Goal: Task Accomplishment & Management: Use online tool/utility

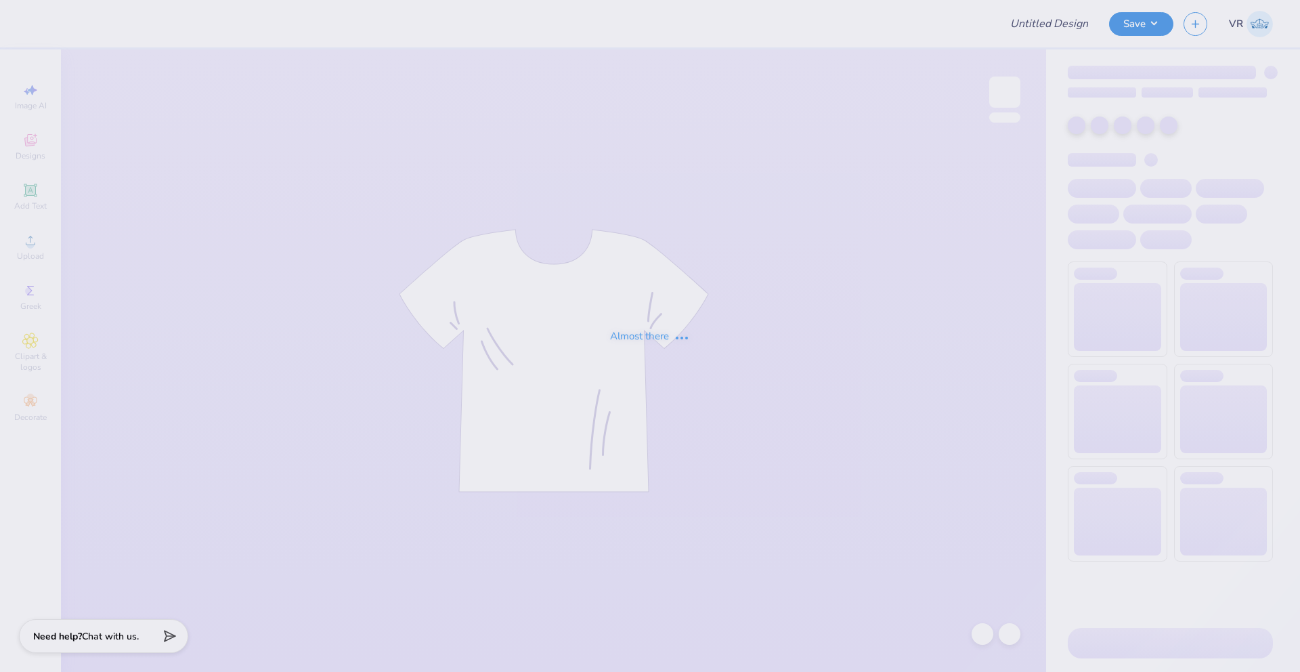
type input "Delta Zeta Merch 2025!"
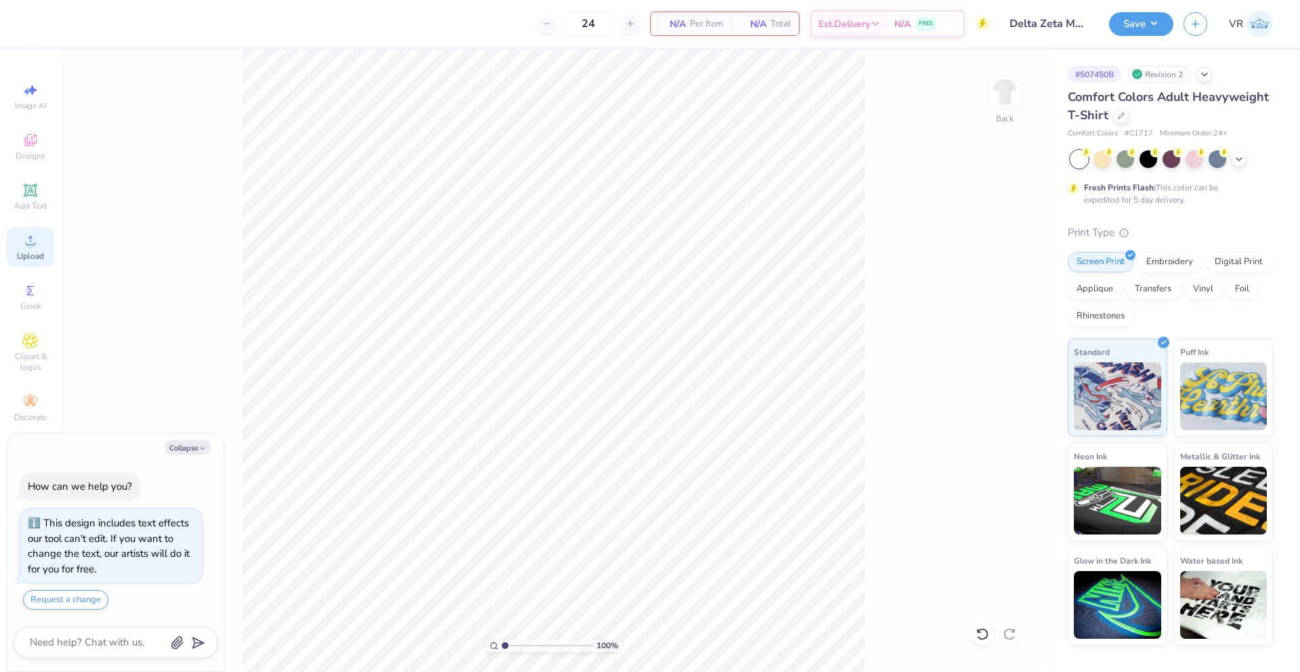
click at [29, 242] on circle at bounding box center [29, 244] width 7 height 7
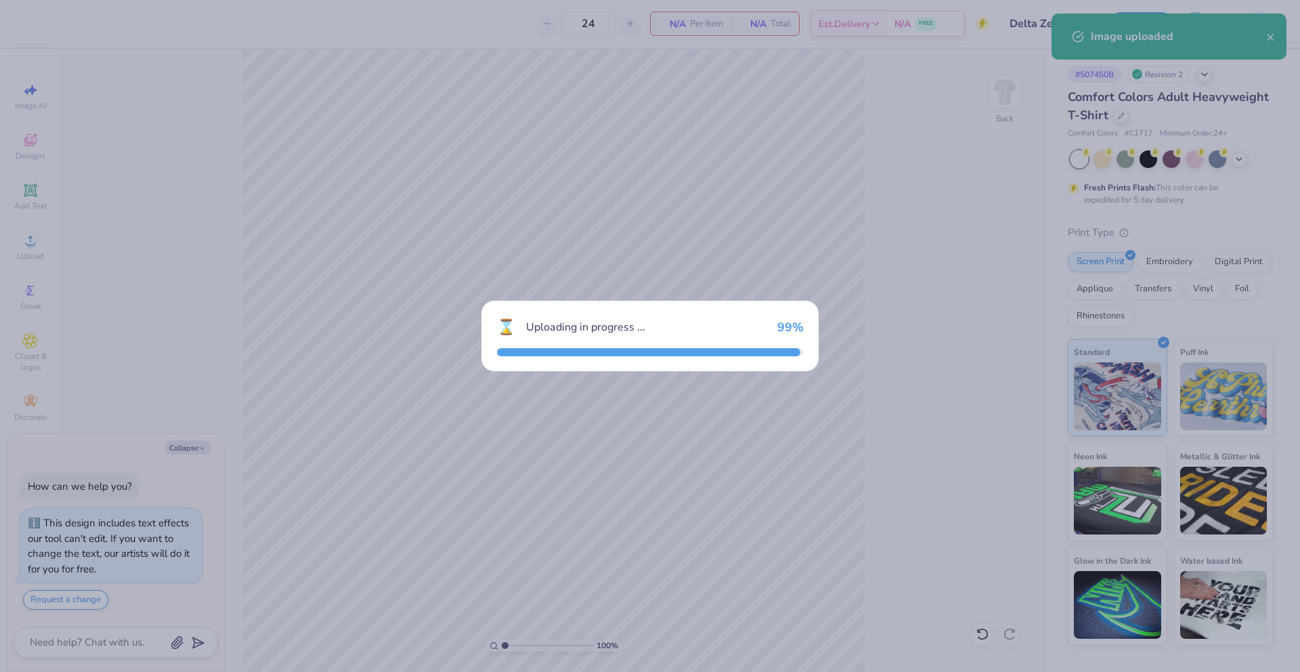
type textarea "x"
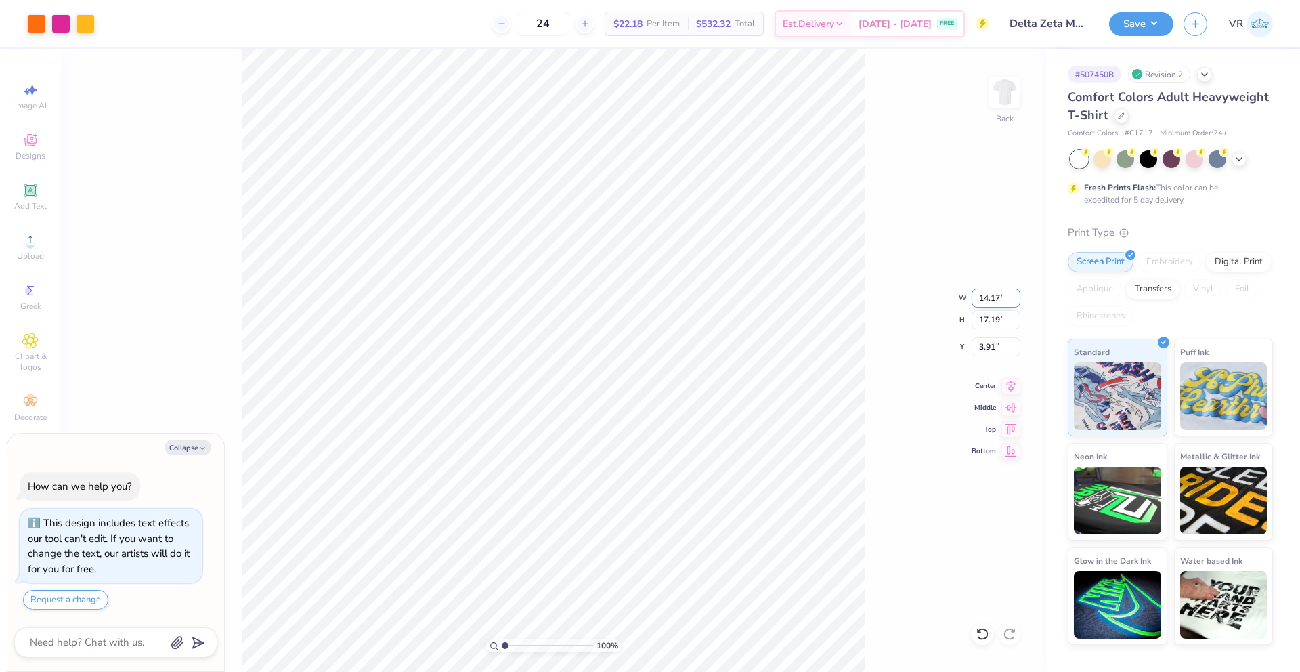
click at [985, 296] on input "14.17" at bounding box center [996, 298] width 49 height 19
type input "10"
type textarea "x"
type input "10.00"
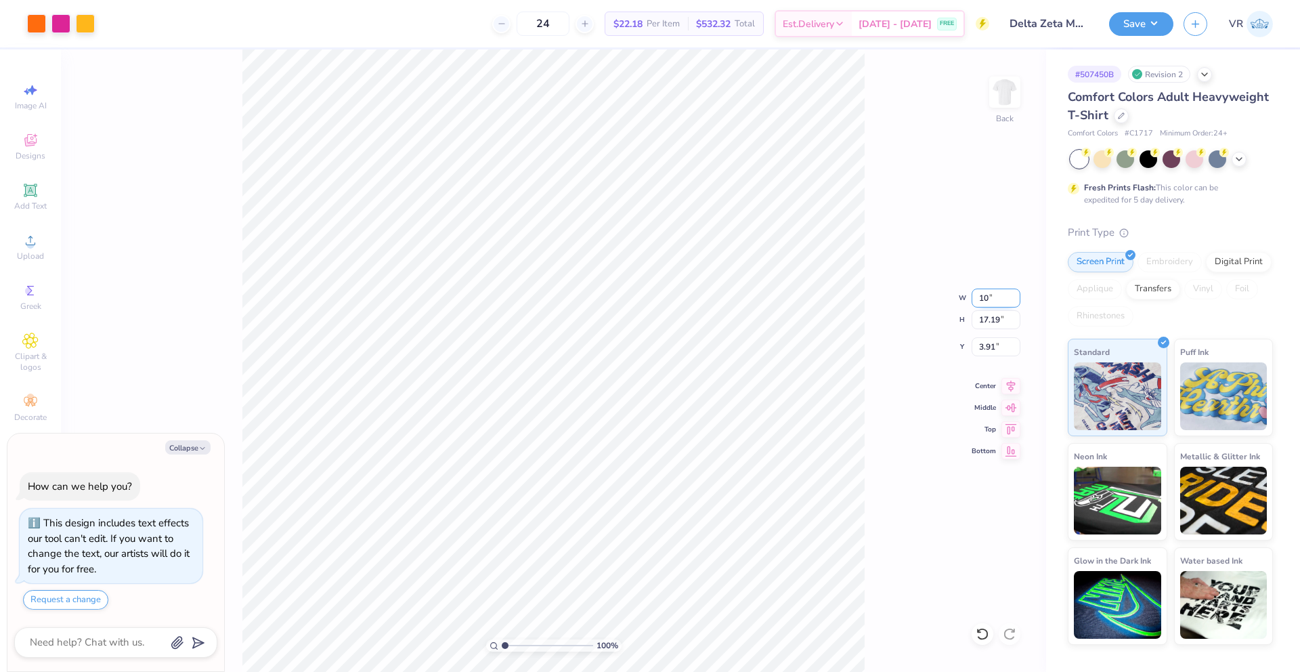
type input "12.12"
click at [983, 347] on input "6.44" at bounding box center [996, 346] width 49 height 19
type input "3"
type textarea "x"
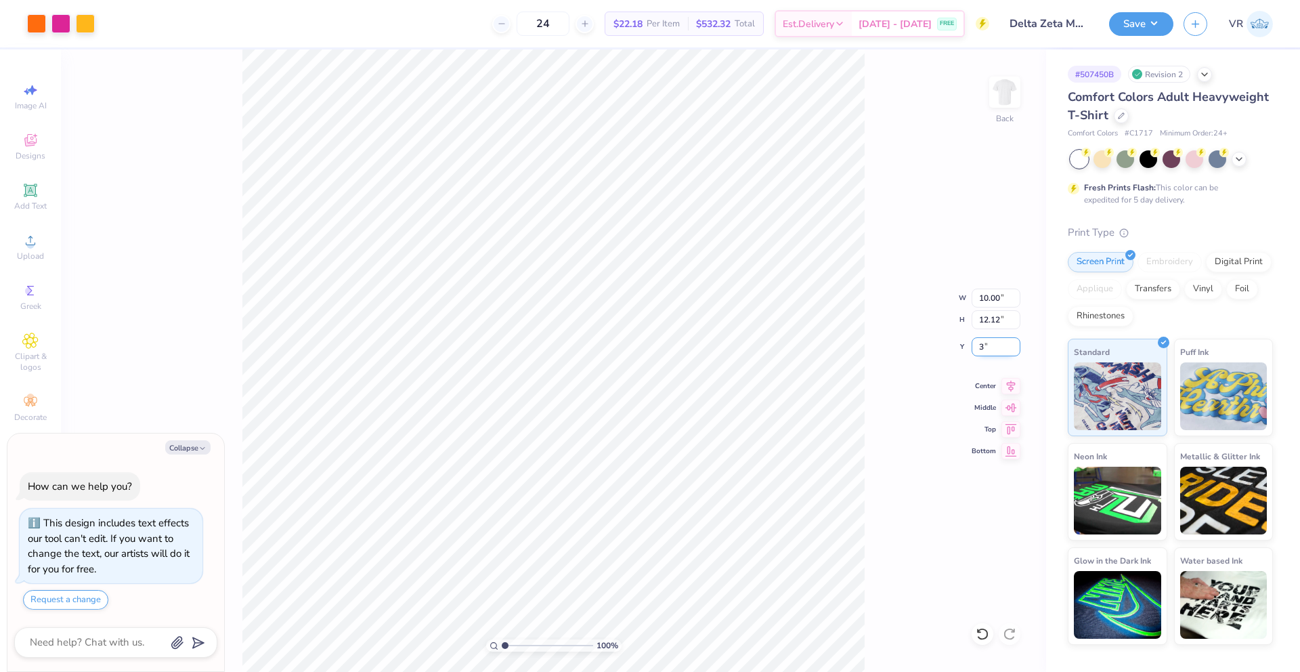
type input "3.00"
click at [203, 449] on icon "button" at bounding box center [202, 448] width 8 height 8
type textarea "x"
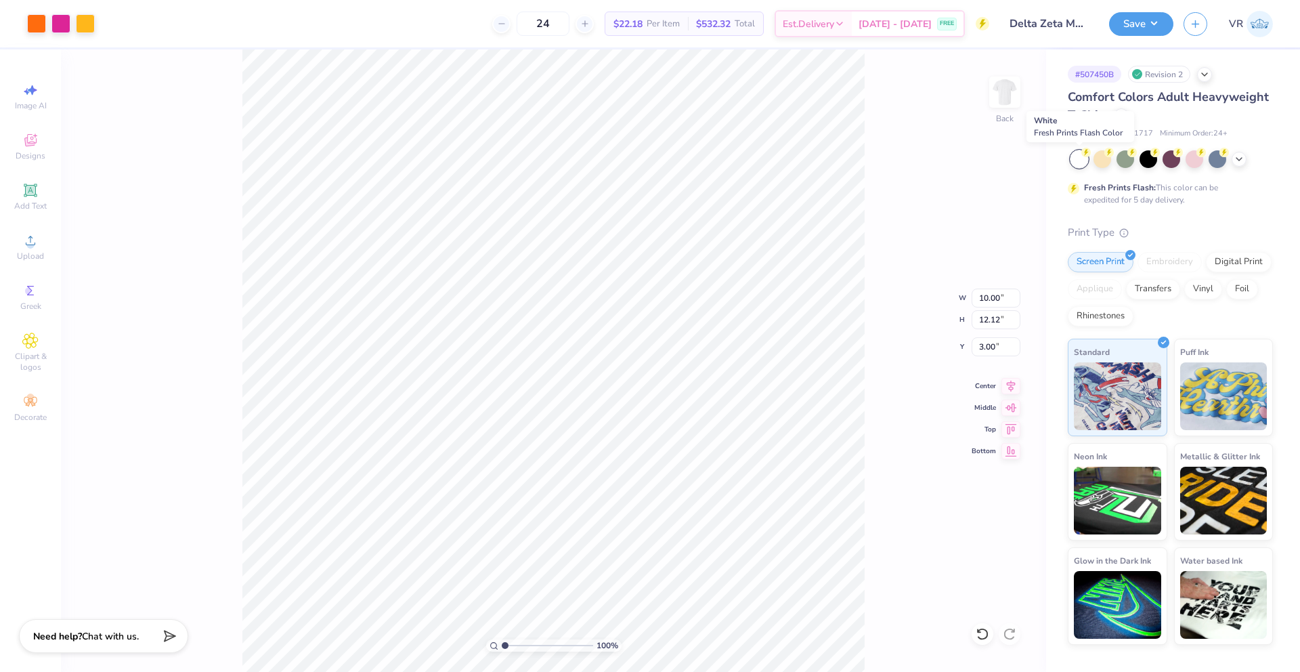
click at [1079, 161] on div at bounding box center [1080, 159] width 18 height 18
click at [1077, 163] on div at bounding box center [1080, 159] width 18 height 18
click at [1138, 24] on button "Save" at bounding box center [1141, 22] width 64 height 24
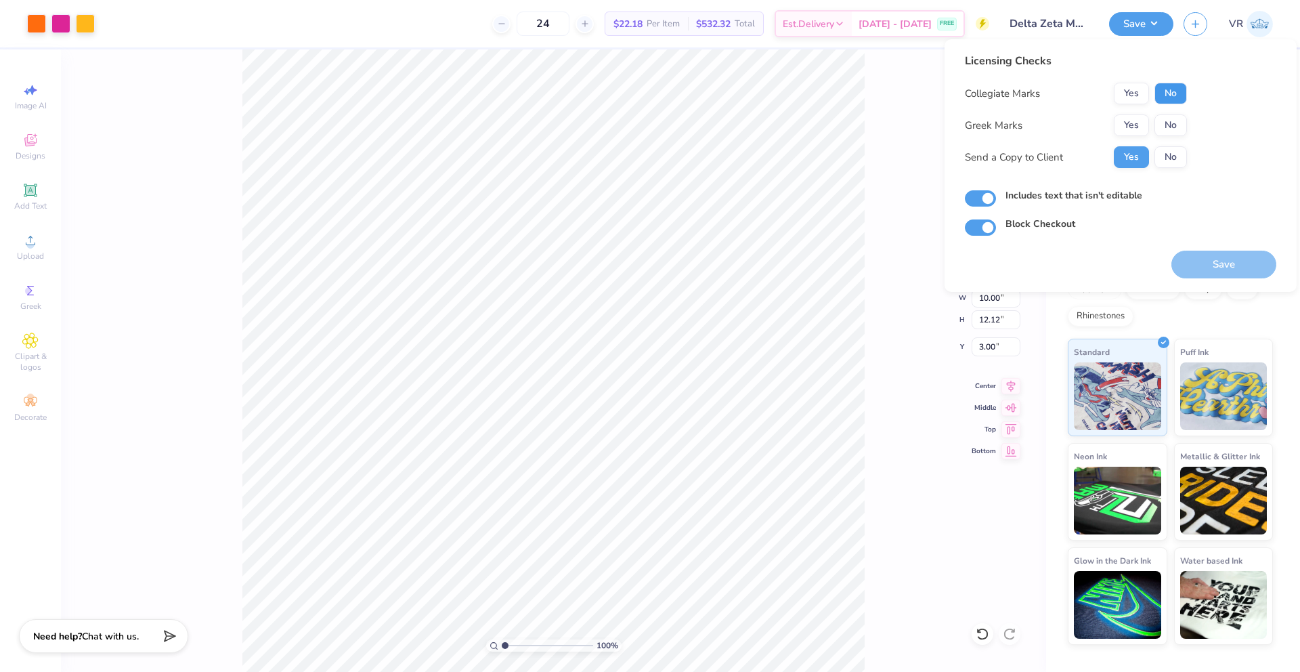
click at [1180, 95] on button "No" at bounding box center [1171, 94] width 33 height 22
click at [1135, 119] on button "Yes" at bounding box center [1131, 125] width 35 height 22
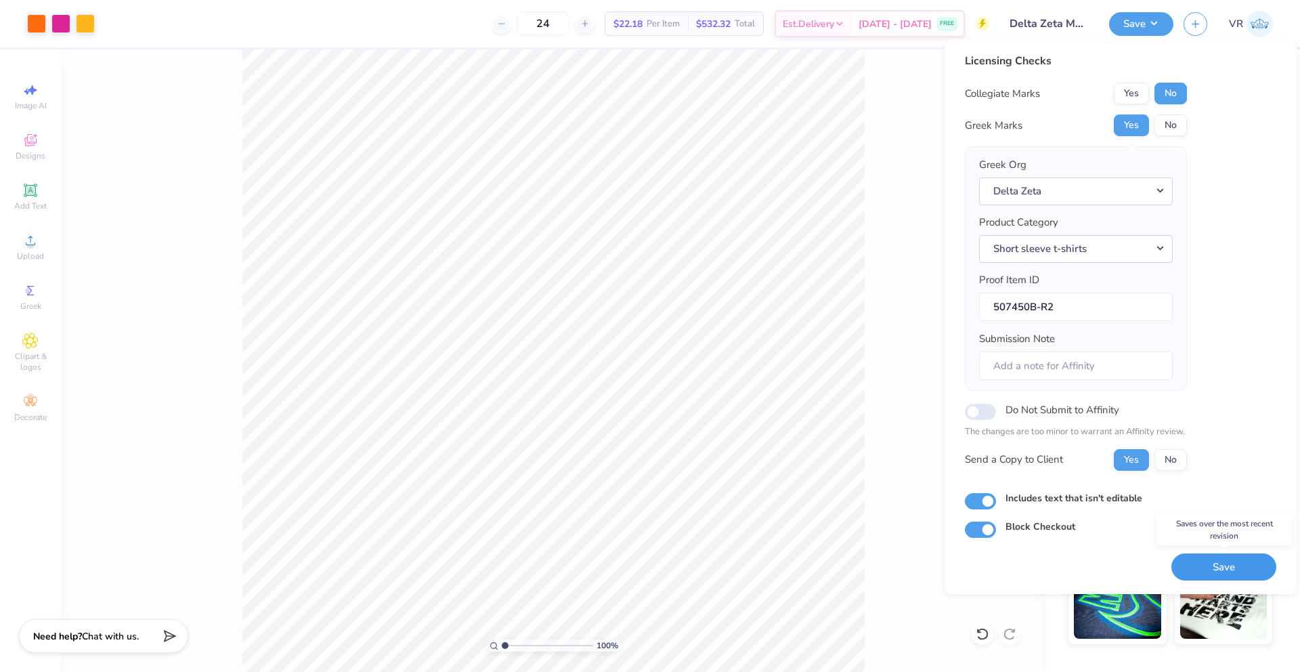
click at [1206, 566] on button "Save" at bounding box center [1224, 567] width 105 height 28
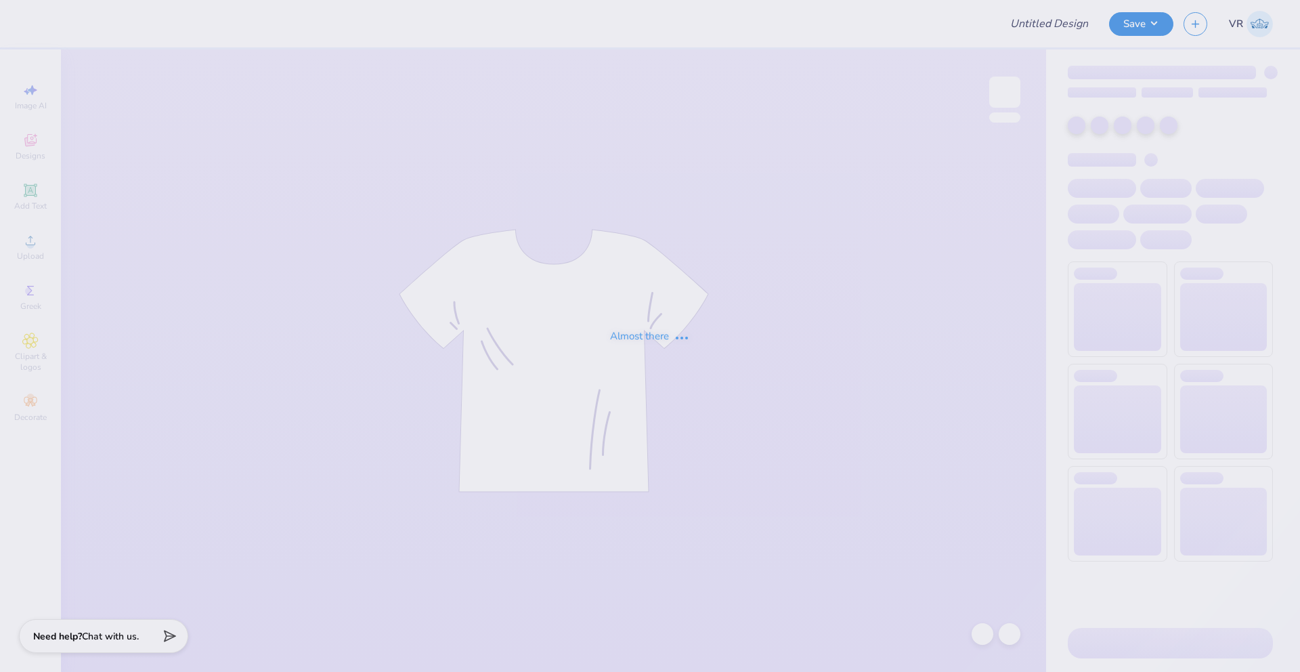
type input "apo rush"
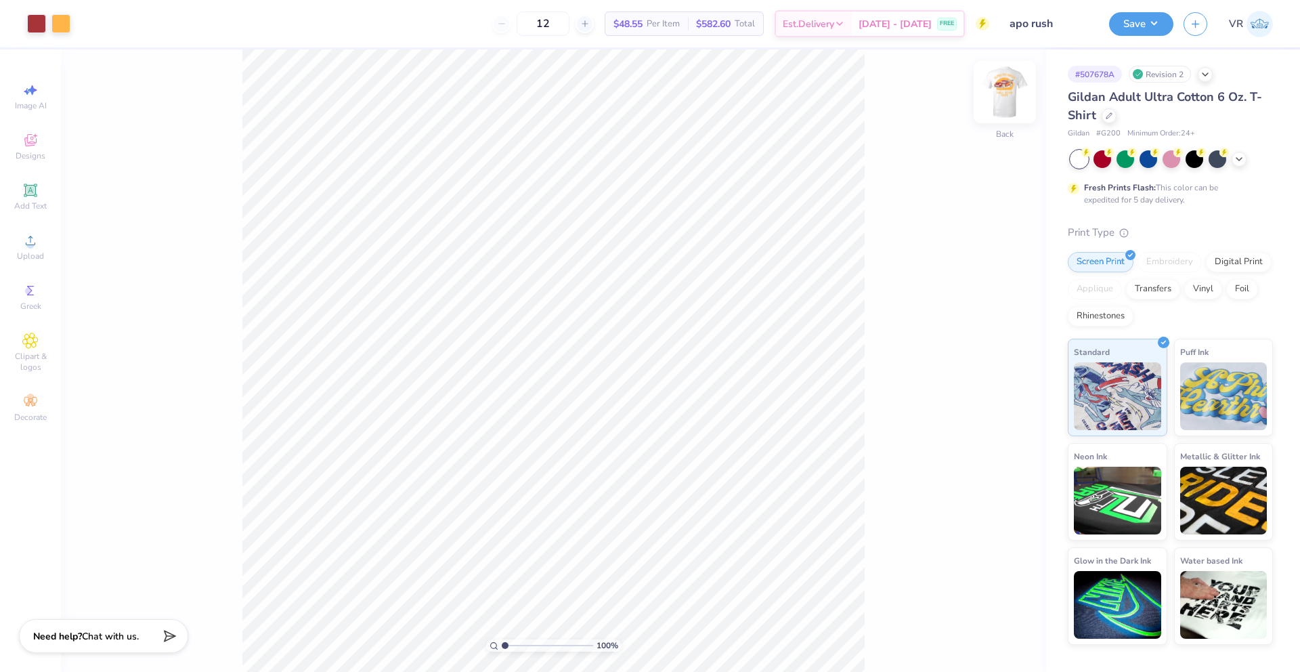
click at [1015, 91] on img at bounding box center [1005, 92] width 54 height 54
click at [39, 253] on span "Upload" at bounding box center [30, 256] width 27 height 11
click at [980, 631] on icon at bounding box center [983, 634] width 14 height 14
click at [37, 247] on icon at bounding box center [30, 240] width 16 height 16
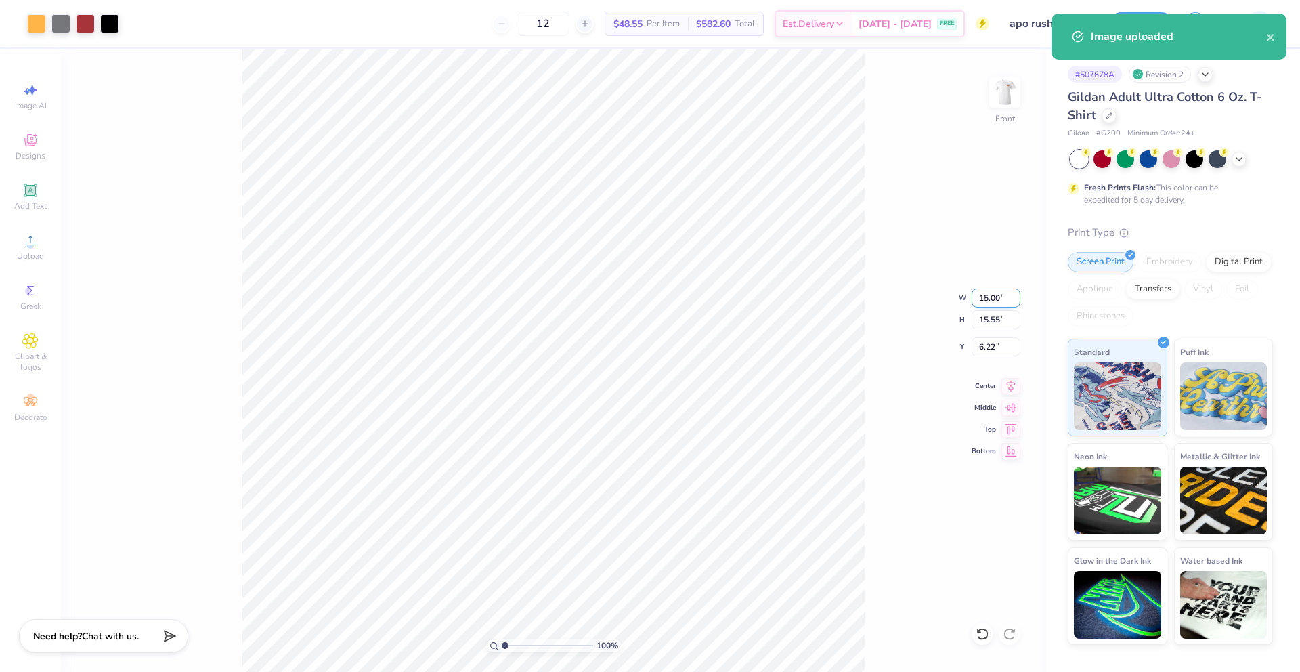
click at [983, 299] on input "15.00" at bounding box center [996, 298] width 49 height 19
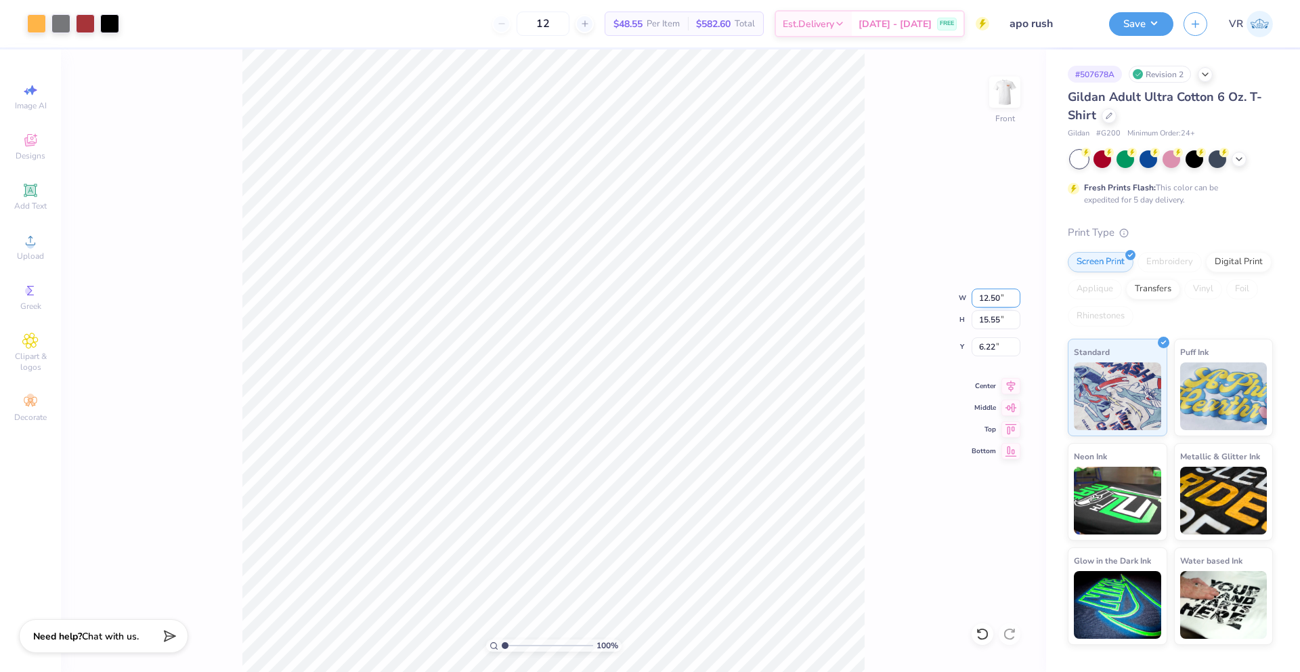
type input "12.50"
type input "12.96"
click at [987, 351] on input "7.52" at bounding box center [996, 346] width 49 height 19
type input "3.00"
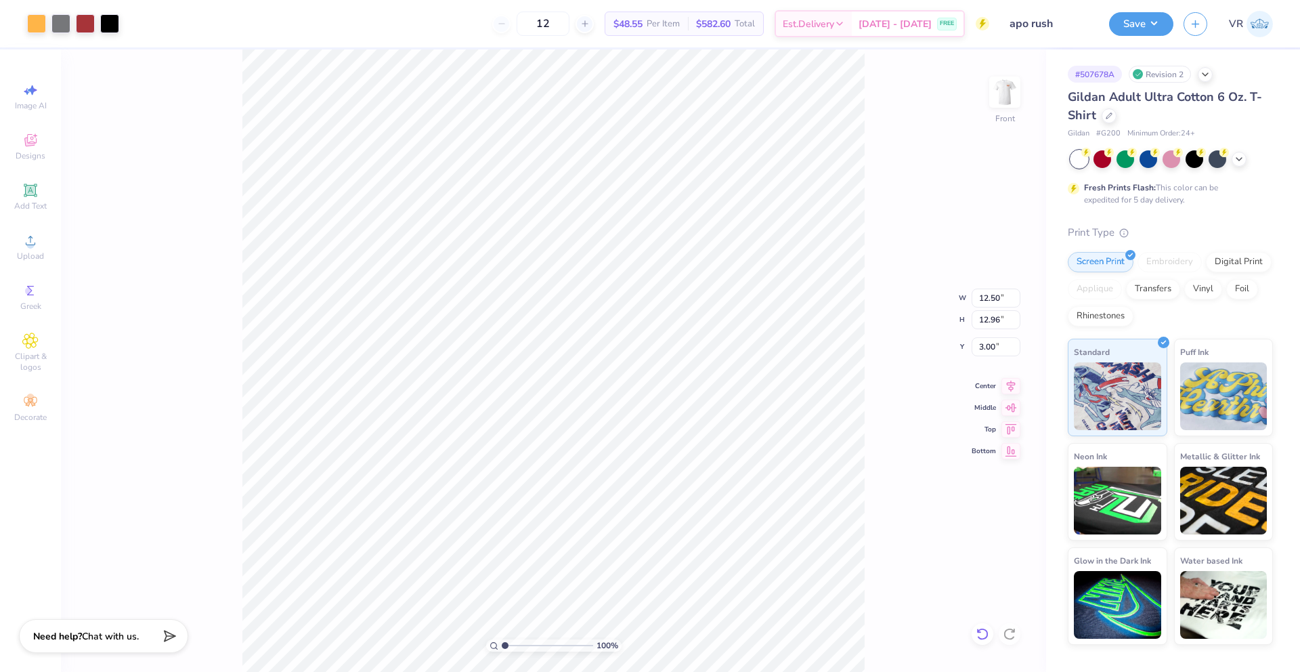
click at [979, 637] on icon at bounding box center [983, 634] width 12 height 12
type input "7.52"
click at [979, 637] on icon at bounding box center [983, 634] width 12 height 12
type input "15.00"
type input "15.55"
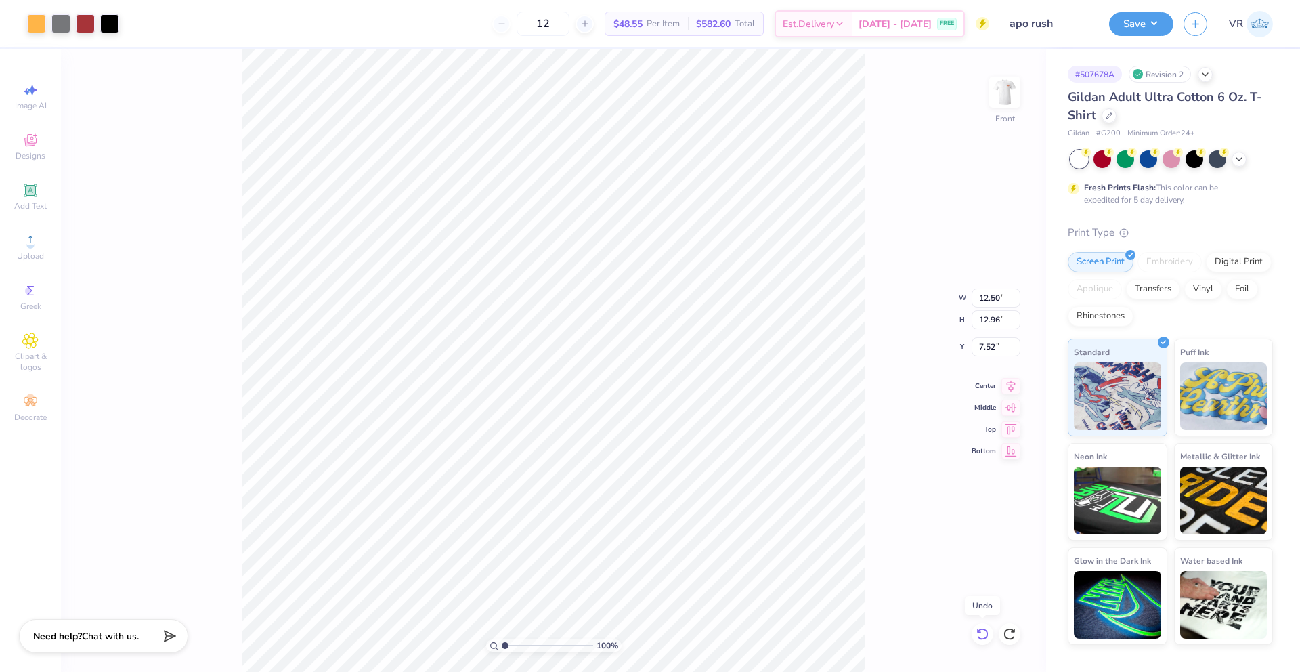
type input "6.22"
click at [979, 637] on icon at bounding box center [983, 634] width 12 height 12
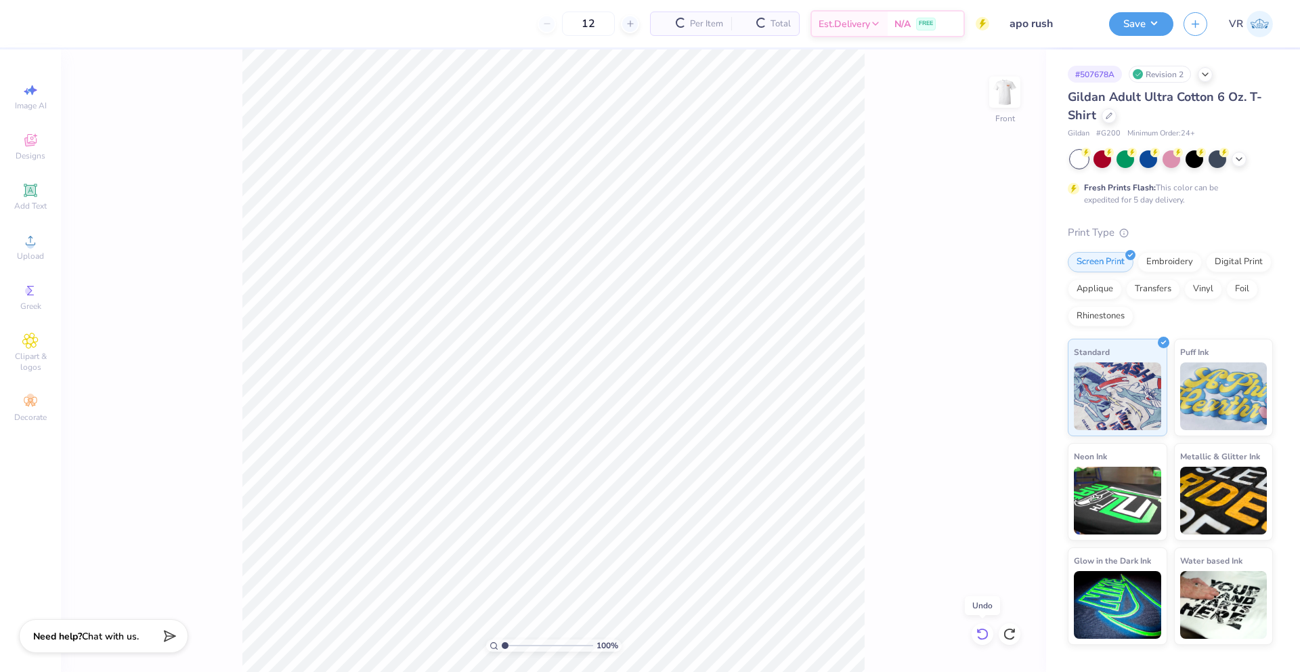
click at [979, 637] on icon at bounding box center [983, 634] width 12 height 12
click at [30, 241] on icon at bounding box center [30, 240] width 9 height 9
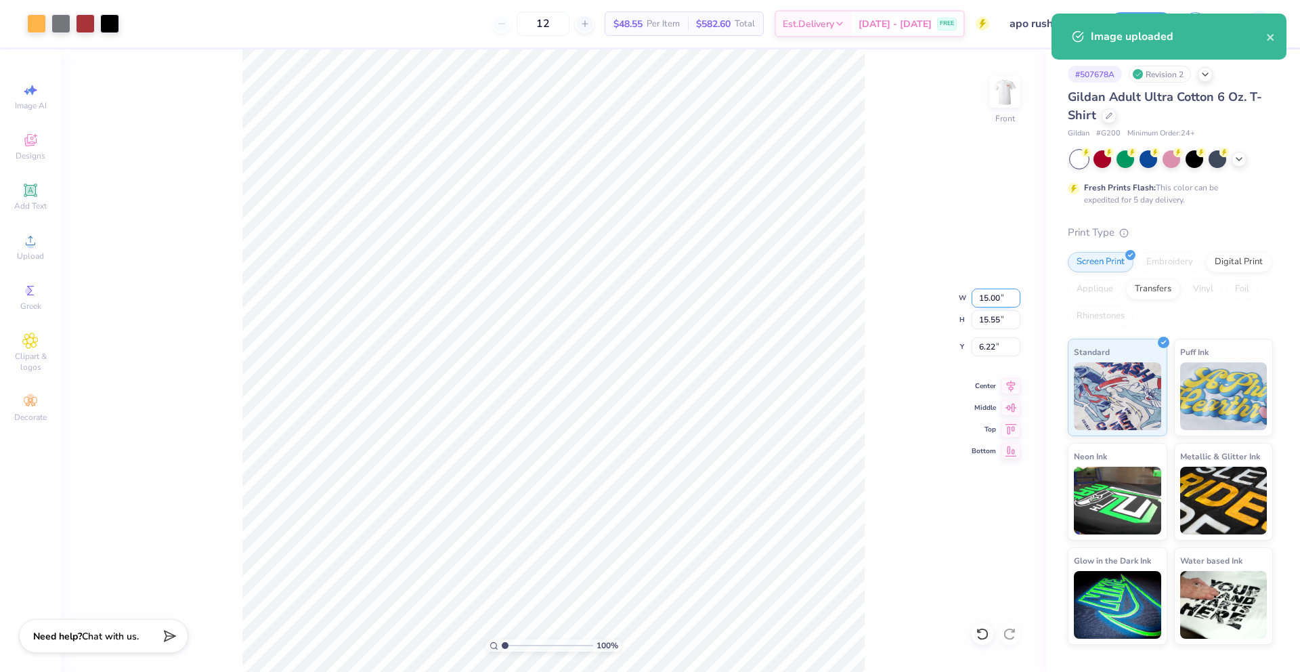
click at [985, 307] on input "15.00" at bounding box center [996, 298] width 49 height 19
click at [985, 301] on input "15.00" at bounding box center [996, 298] width 49 height 19
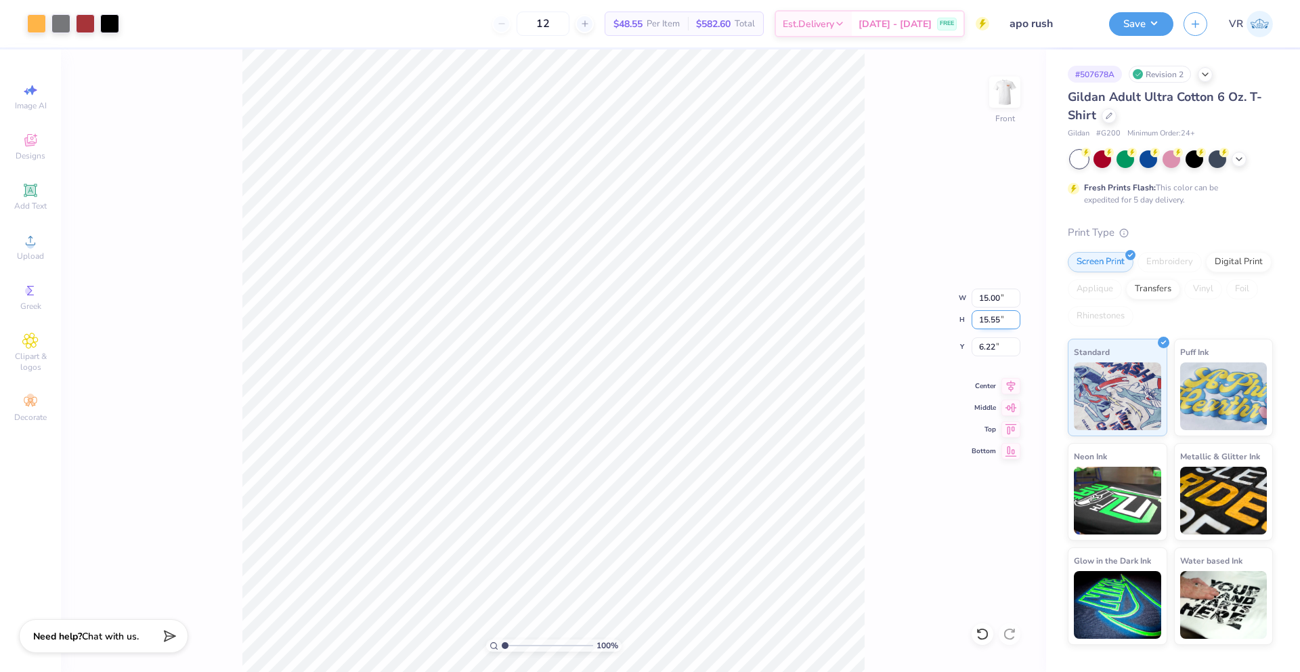
click at [987, 318] on input "15.55" at bounding box center [996, 319] width 49 height 19
type input "13.03"
type input "12.57"
type input "7.48"
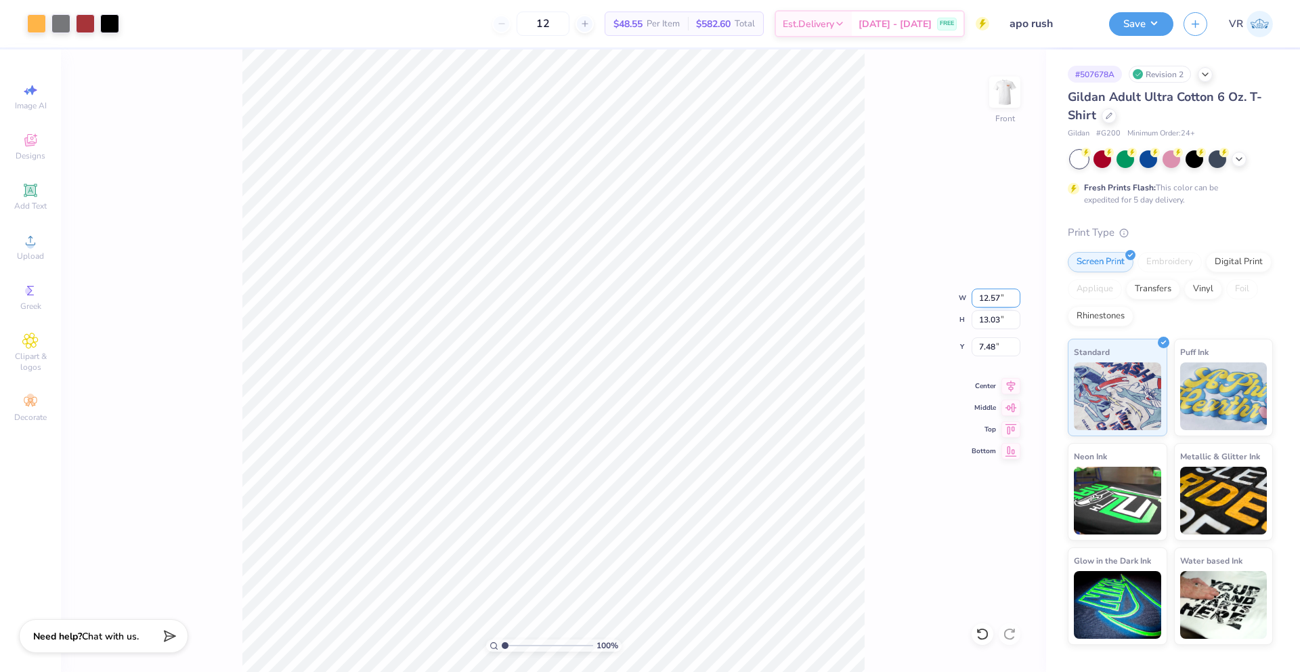
click at [987, 300] on input "12.57" at bounding box center [996, 298] width 49 height 19
type input "15.00"
type input "15.55"
type input "6.22"
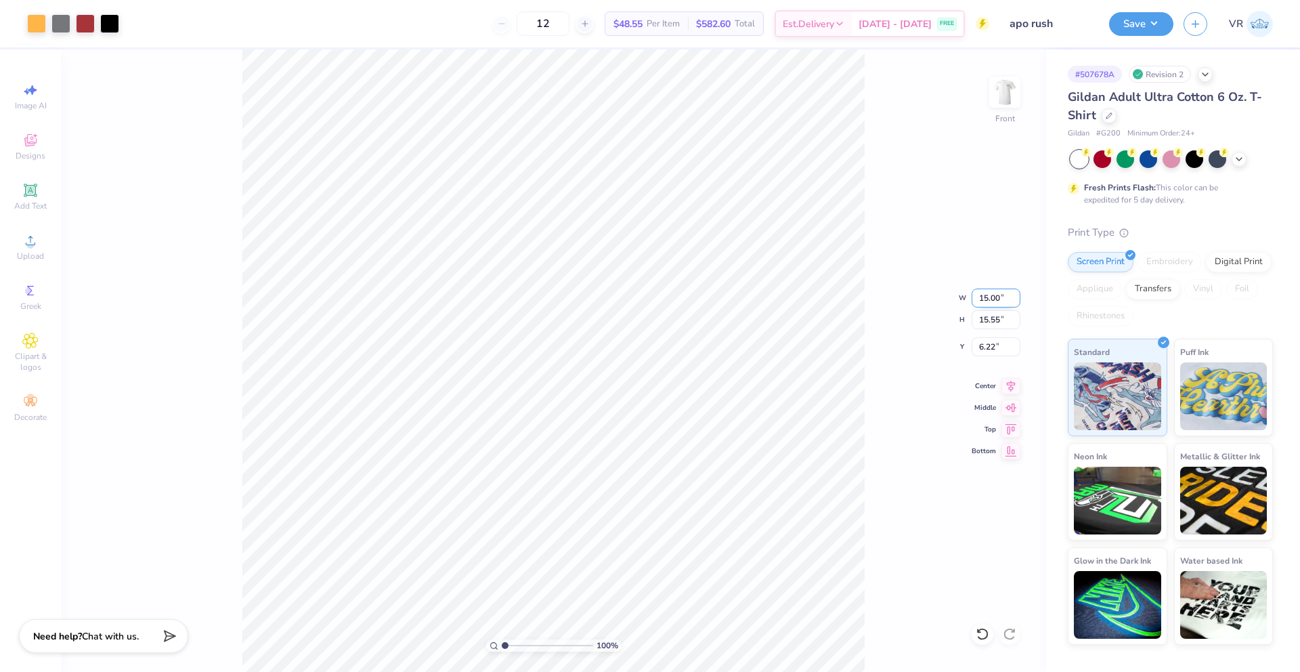
click at [993, 298] on input "15.00" at bounding box center [996, 298] width 49 height 19
type input "12.50"
type input "12.96"
click at [985, 350] on input "7.52" at bounding box center [996, 346] width 49 height 19
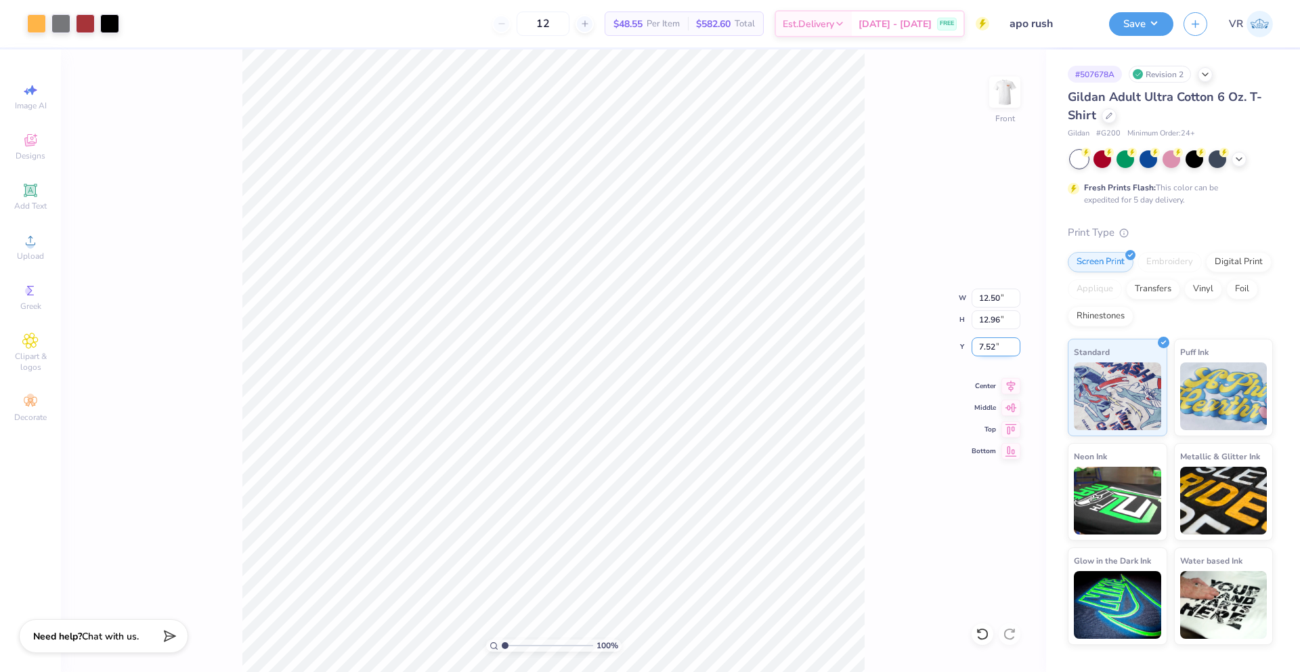
click at [985, 350] on input "7.52" at bounding box center [996, 346] width 49 height 19
click at [985, 642] on div at bounding box center [983, 634] width 22 height 22
type input "7.52"
click at [983, 640] on icon at bounding box center [983, 634] width 14 height 14
type input "15.00"
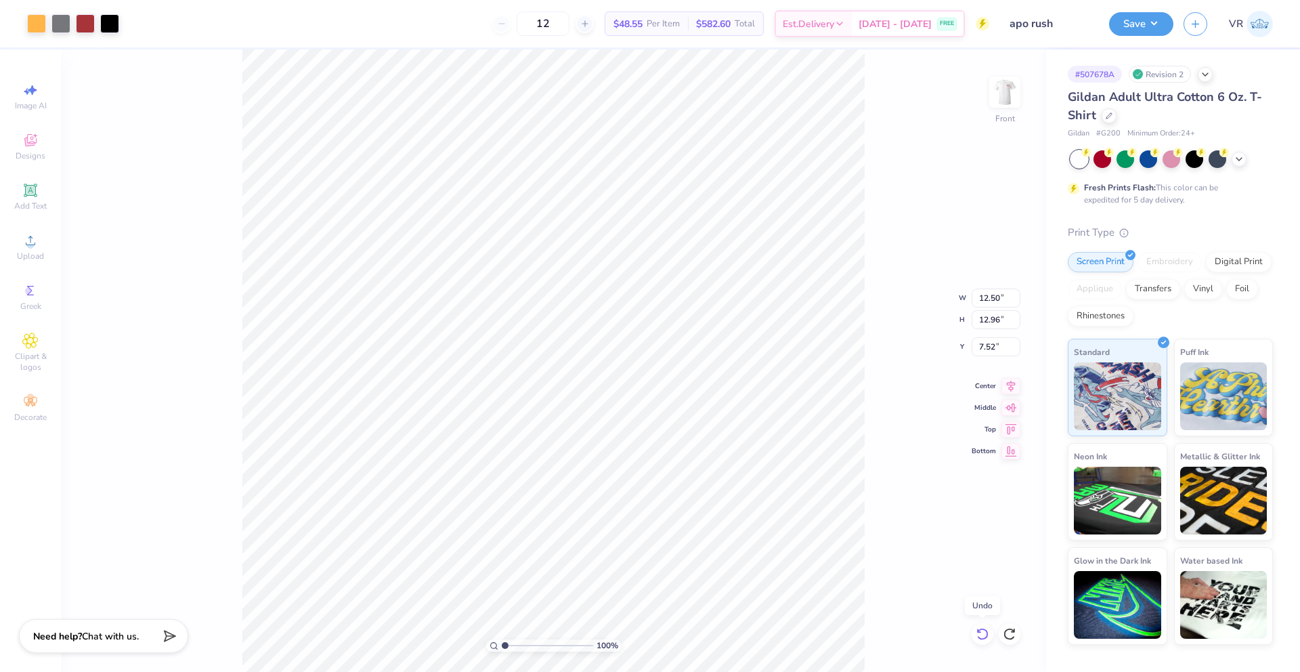
type input "15.55"
type input "6.22"
click at [983, 640] on icon at bounding box center [983, 634] width 14 height 14
type input "12.57"
type input "13.03"
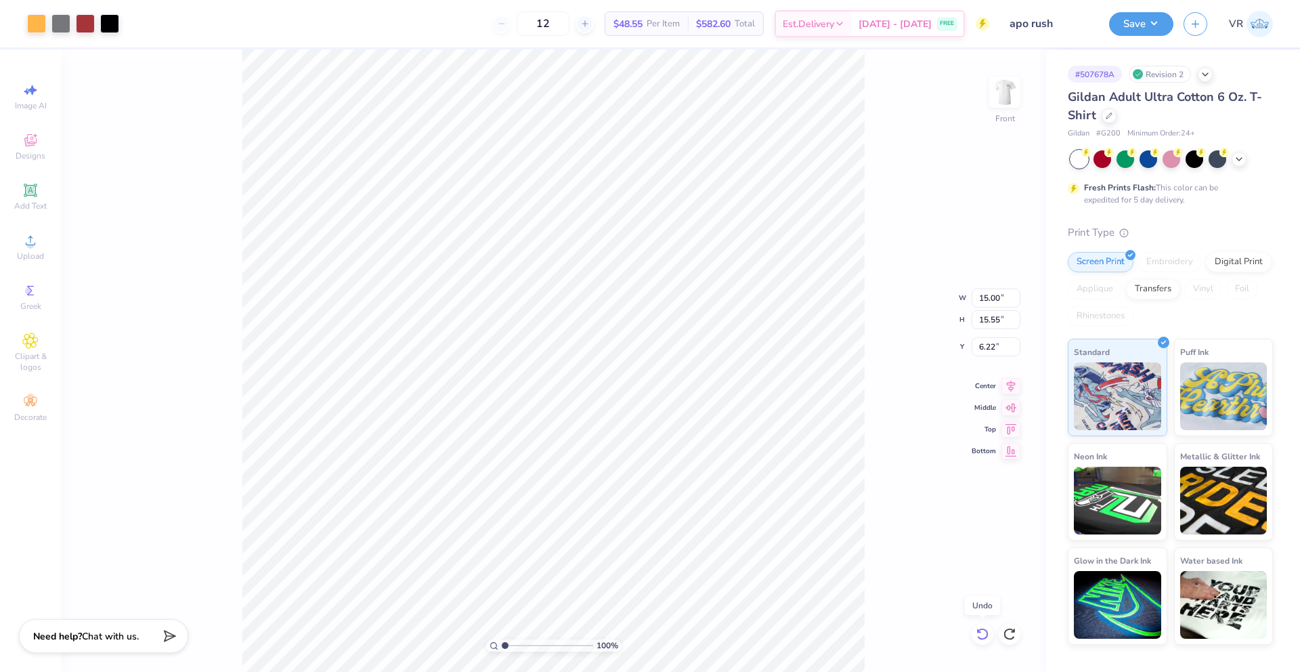
type input "7.48"
click at [983, 640] on icon at bounding box center [983, 634] width 14 height 14
type input "15.00"
type input "15.55"
type input "6.22"
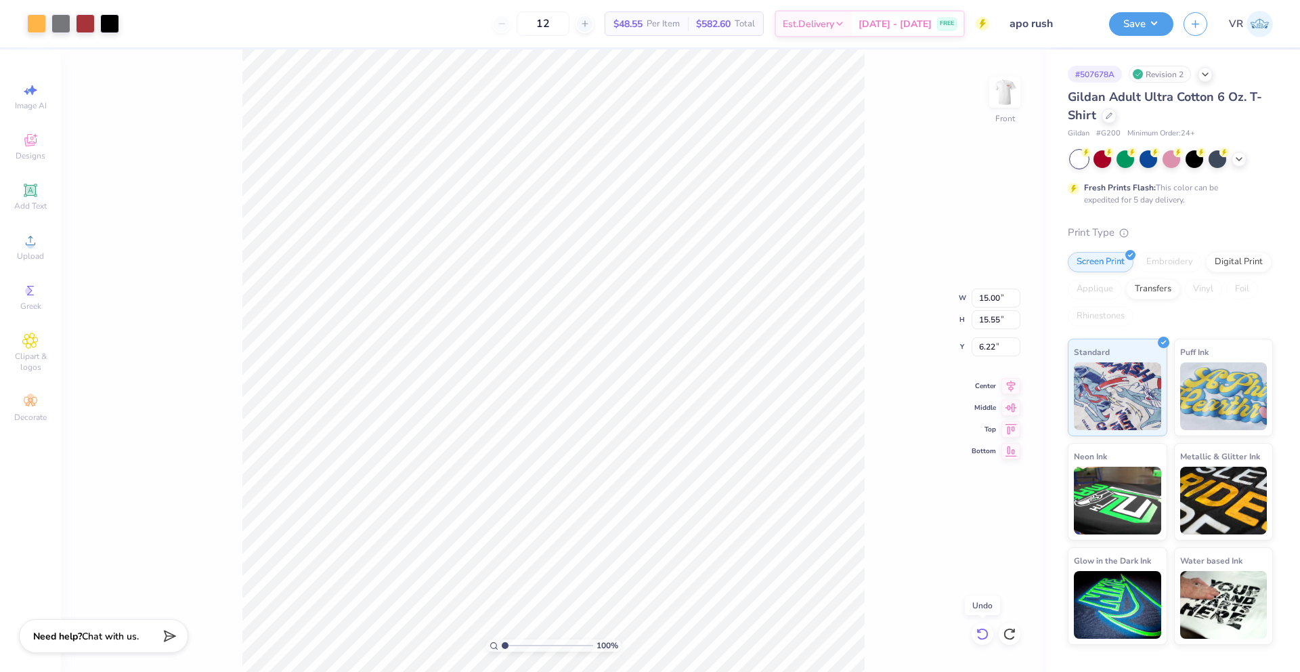
click at [983, 640] on icon at bounding box center [983, 634] width 14 height 14
click at [584, 536] on li "Ungroup" at bounding box center [608, 534] width 106 height 26
click at [572, 464] on li "Group" at bounding box center [581, 457] width 106 height 26
type input "8.25"
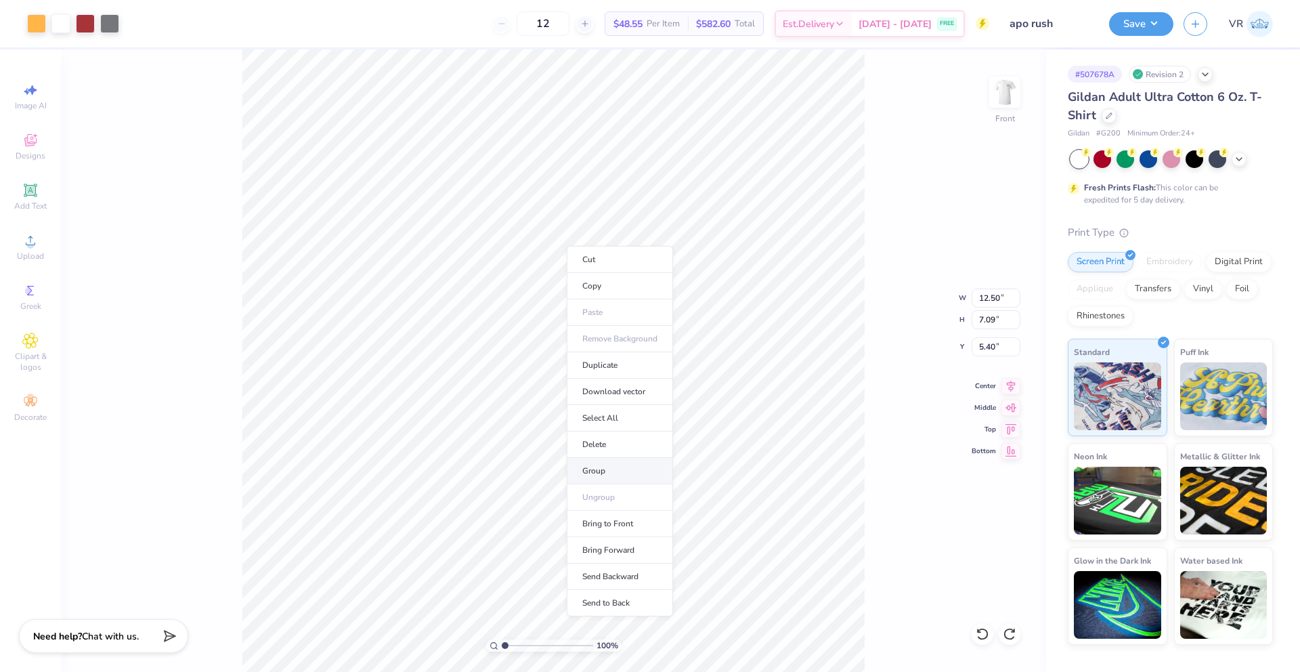
click at [611, 469] on li "Group" at bounding box center [620, 471] width 106 height 26
type input "5.63"
click at [35, 253] on span "Upload" at bounding box center [30, 256] width 27 height 11
click at [18, 249] on div "Upload" at bounding box center [30, 247] width 47 height 40
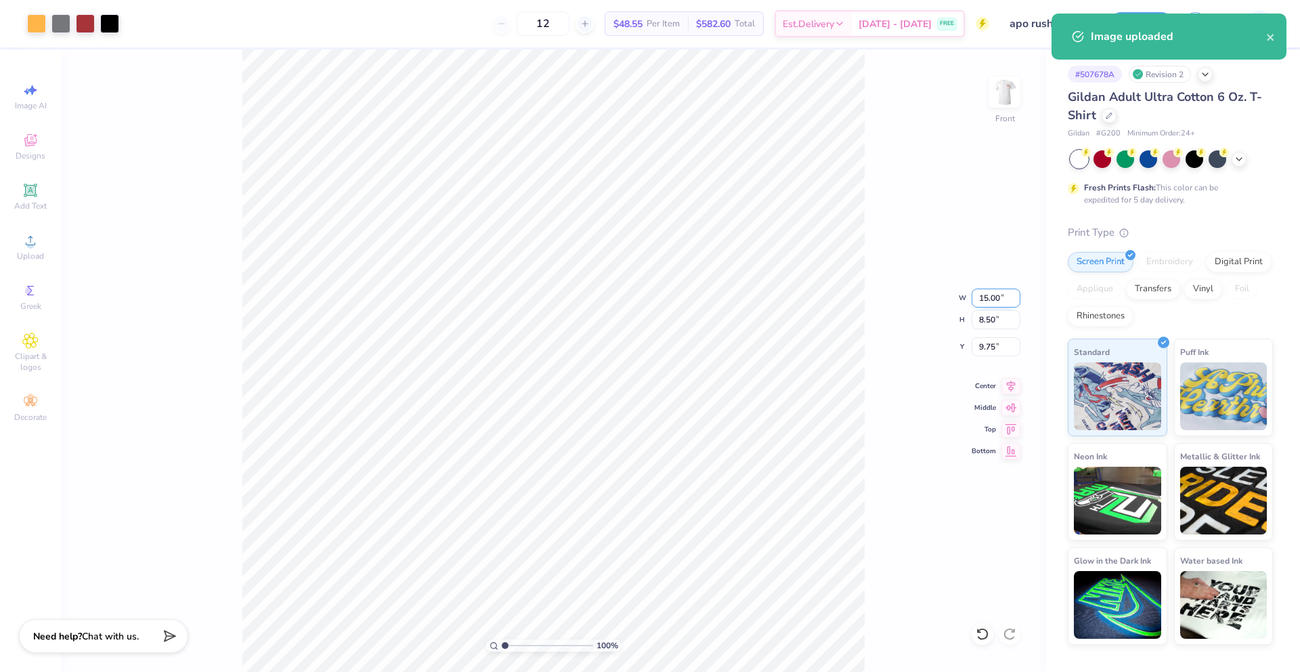
click at [982, 297] on input "15.00" at bounding box center [996, 298] width 49 height 19
click at [983, 297] on input "15.00" at bounding box center [996, 298] width 49 height 19
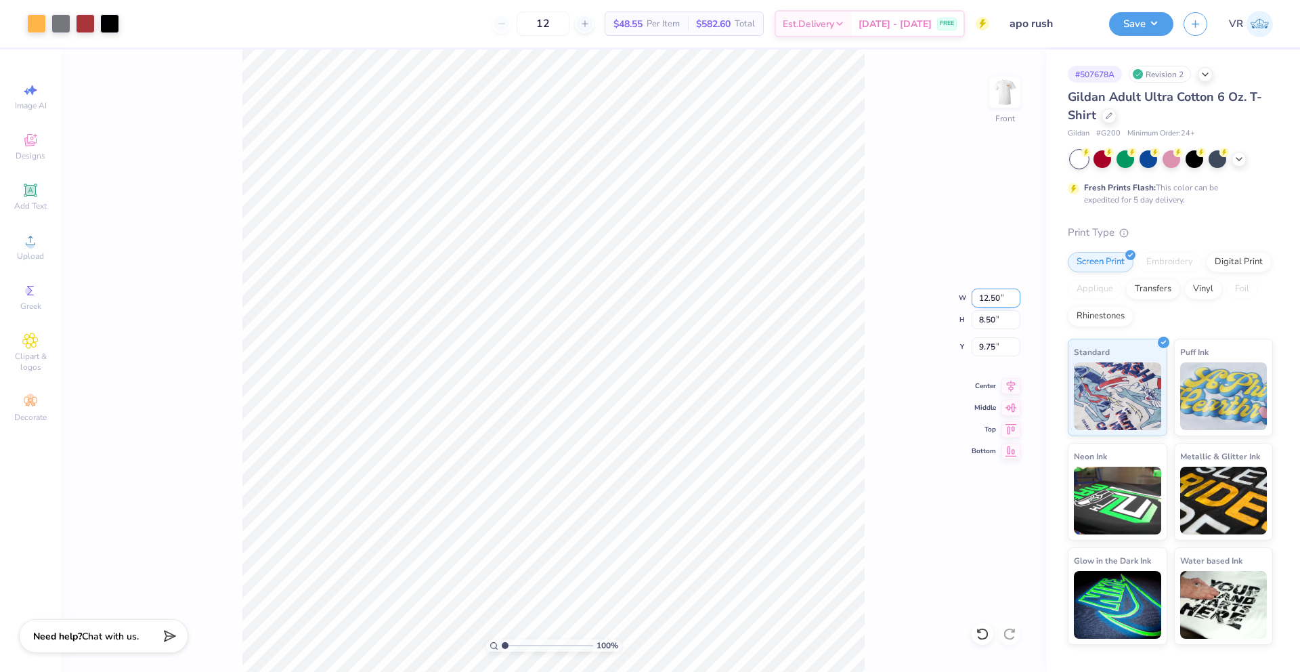
type input "12.50"
type input "7.09"
click at [1010, 385] on icon at bounding box center [1011, 385] width 9 height 12
type input "5.63"
click at [628, 496] on li "Group" at bounding box center [637, 498] width 106 height 26
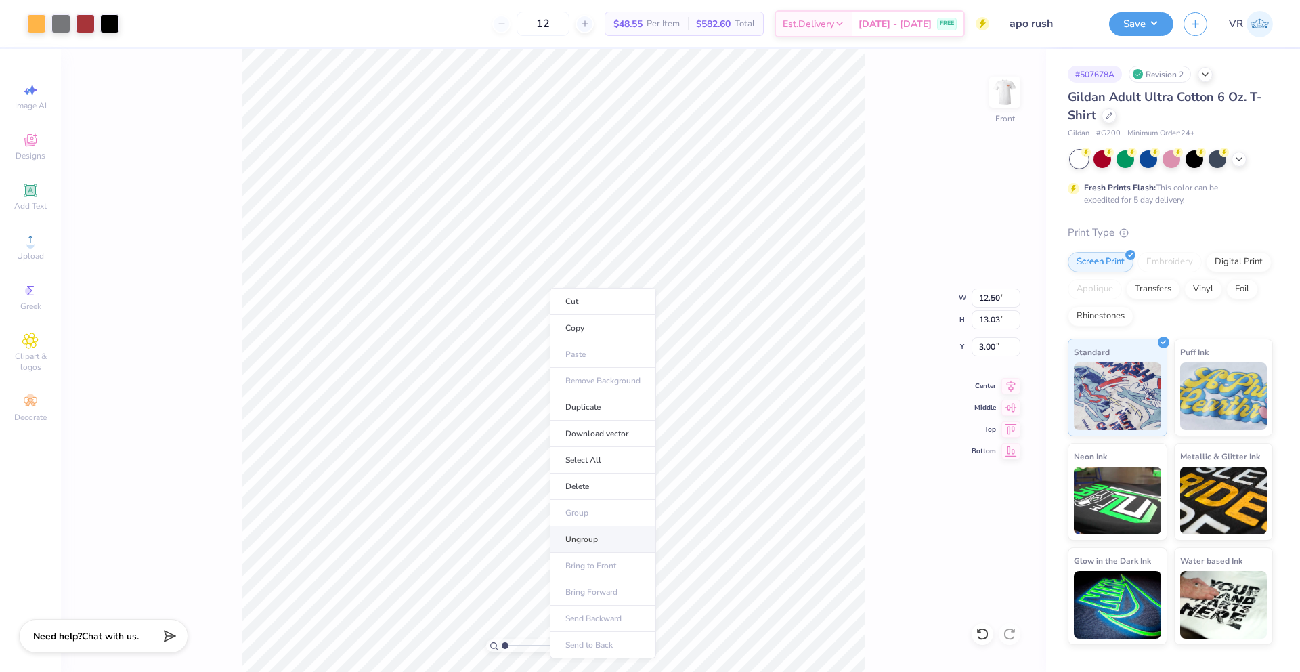
click at [591, 535] on li "Ungroup" at bounding box center [603, 539] width 106 height 26
click at [1017, 386] on icon at bounding box center [1011, 384] width 19 height 16
click at [1078, 161] on div at bounding box center [1080, 159] width 18 height 18
click at [1077, 163] on div at bounding box center [1080, 159] width 18 height 18
click at [987, 100] on div "100 % Front" at bounding box center [553, 360] width 985 height 622
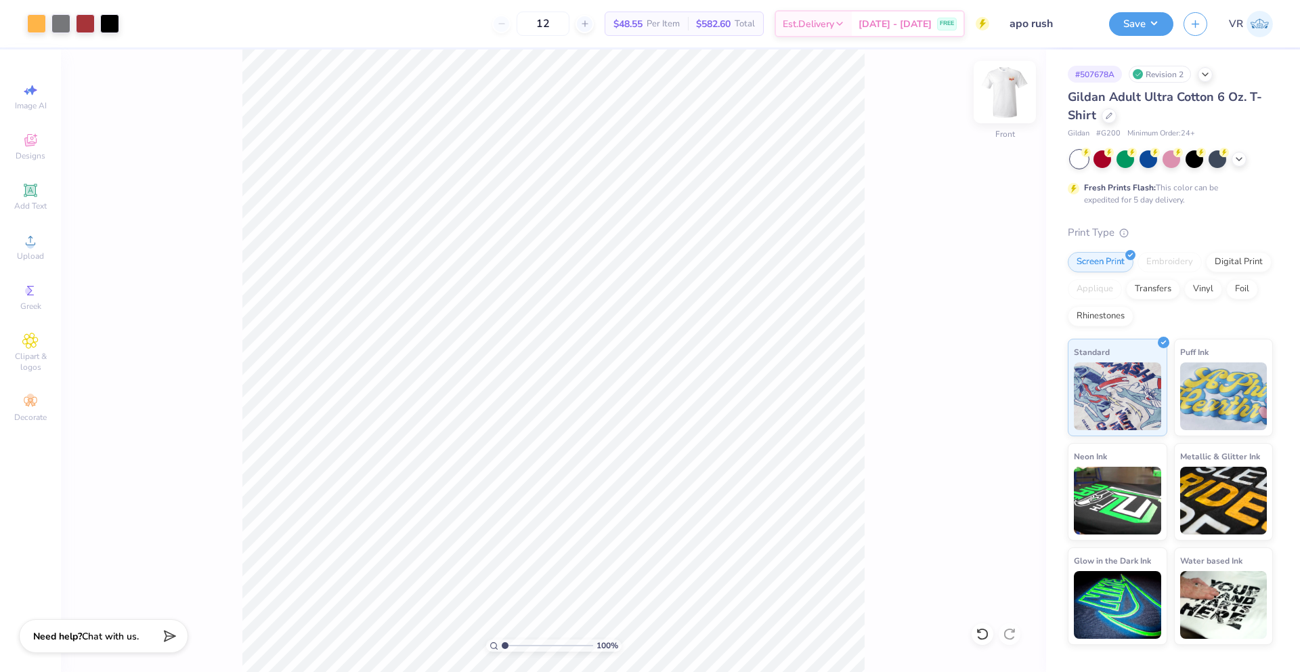
click at [1005, 94] on img at bounding box center [1005, 92] width 54 height 54
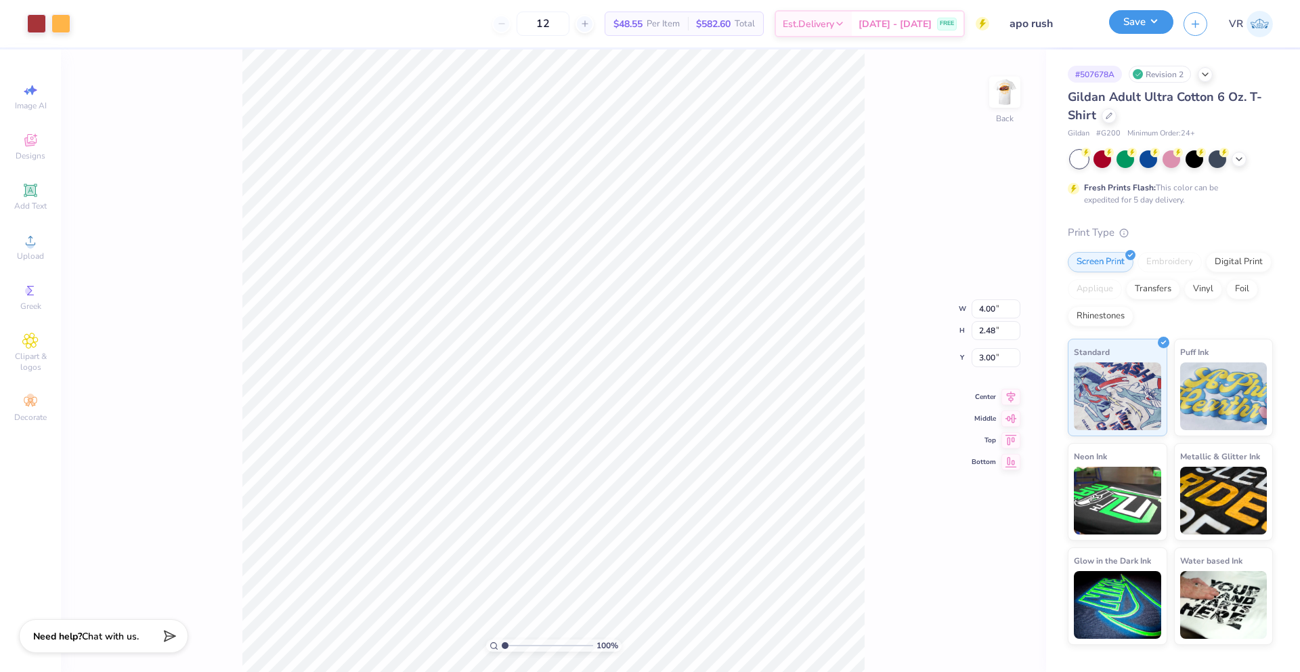
click at [1132, 31] on button "Save" at bounding box center [1141, 22] width 64 height 24
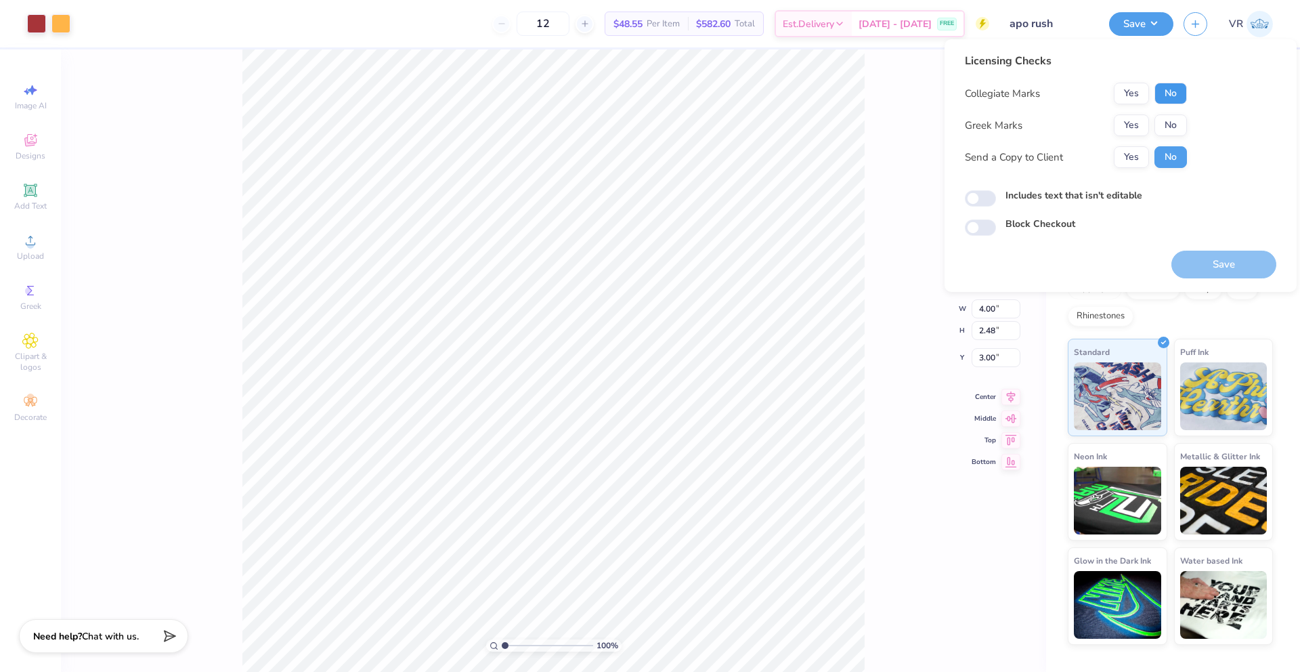
click at [1174, 98] on button "No" at bounding box center [1171, 94] width 33 height 22
click at [1124, 129] on button "Yes" at bounding box center [1131, 125] width 35 height 22
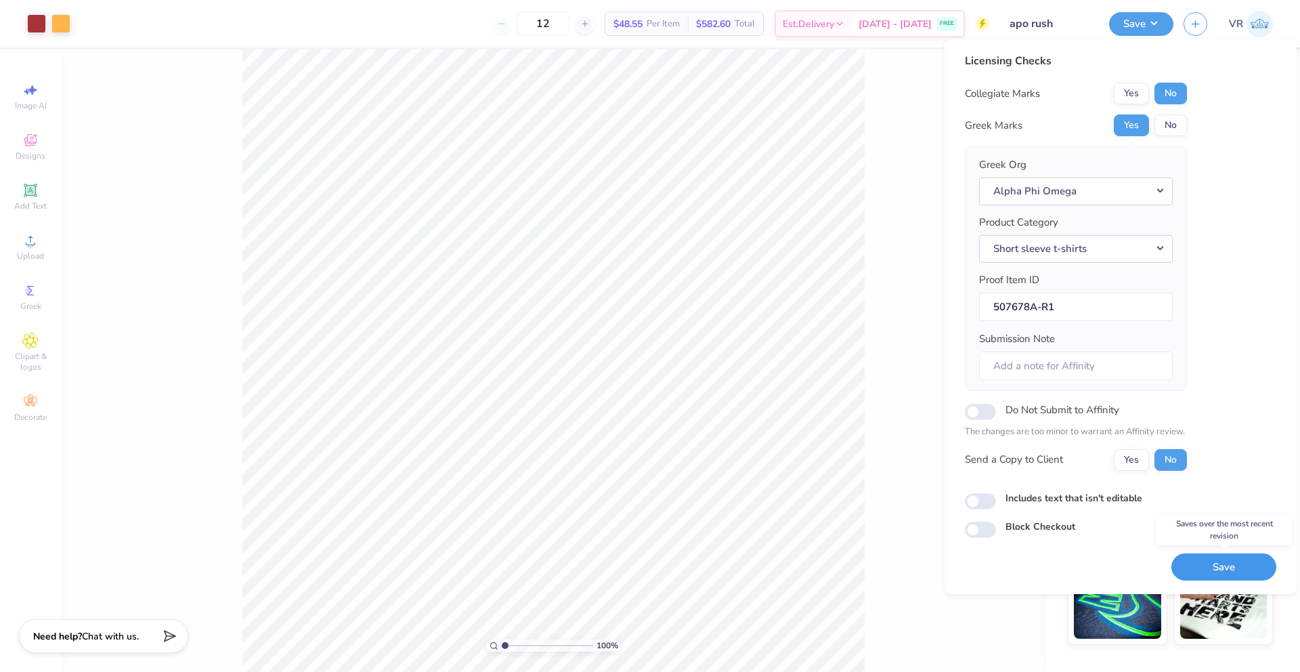
click at [1212, 572] on button "Save" at bounding box center [1224, 567] width 105 height 28
